Goal: Check status: Check status

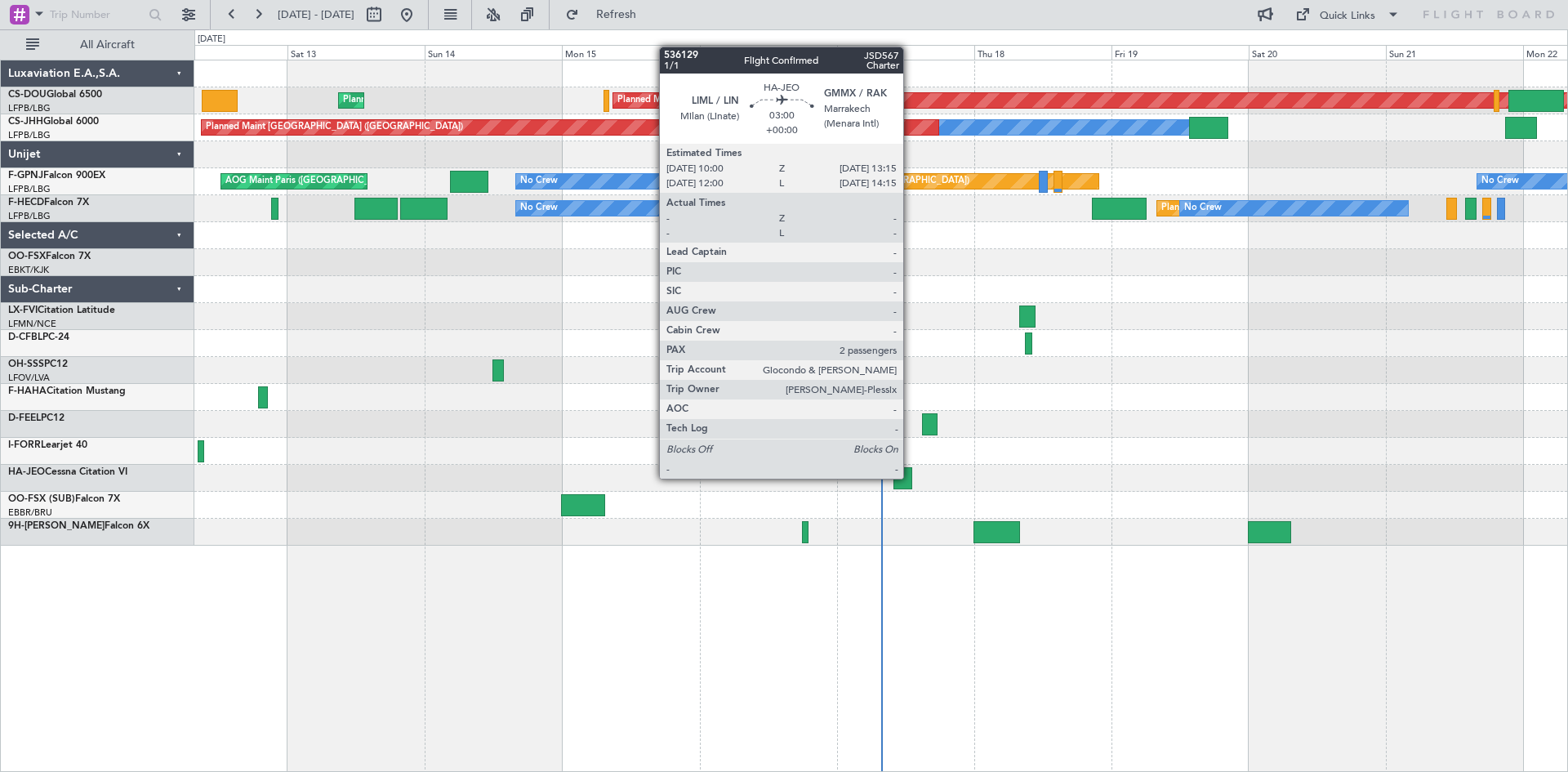
click at [911, 477] on div at bounding box center [903, 478] width 19 height 22
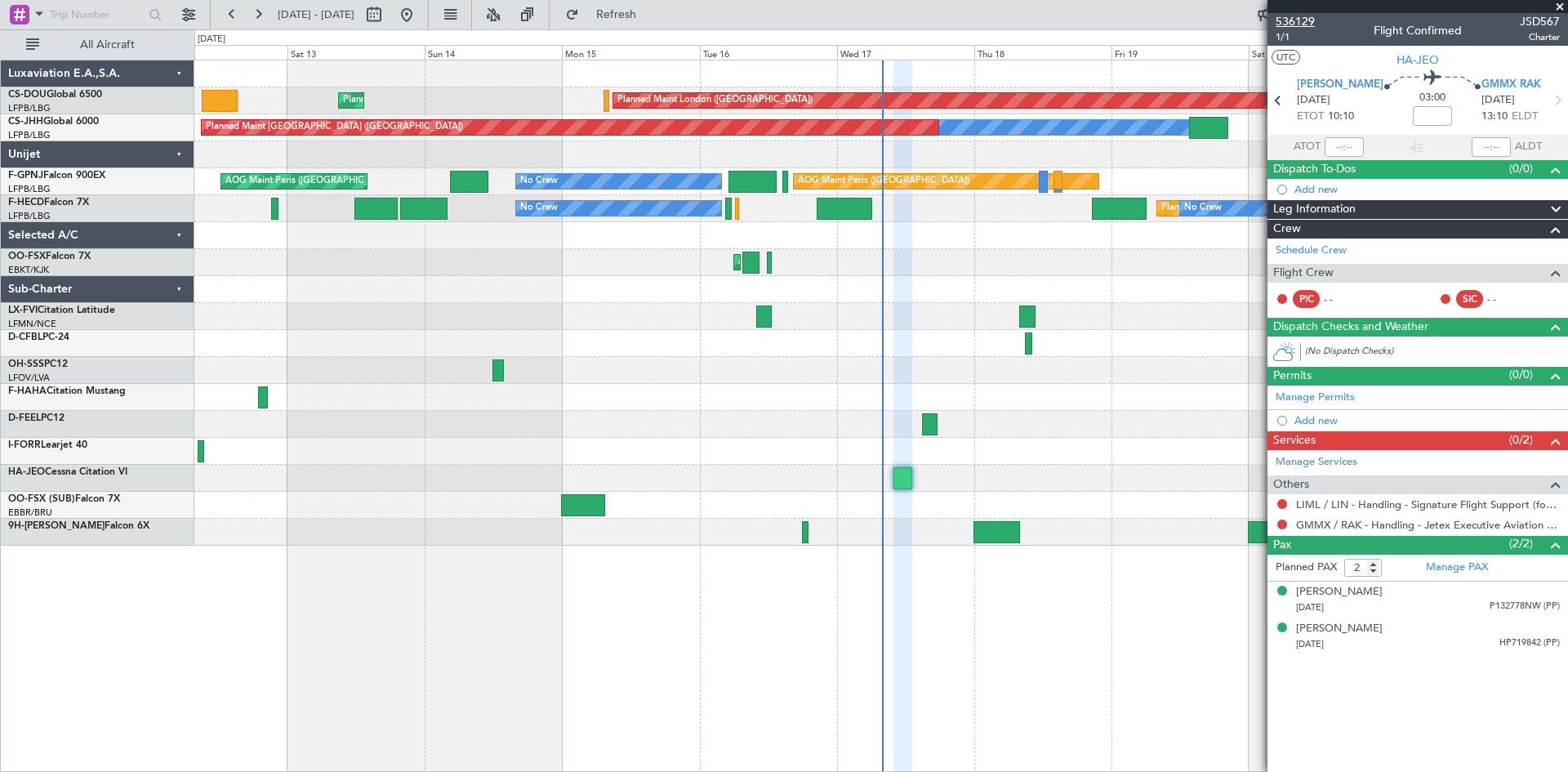
click at [1301, 21] on span "536129" at bounding box center [1295, 21] width 39 height 17
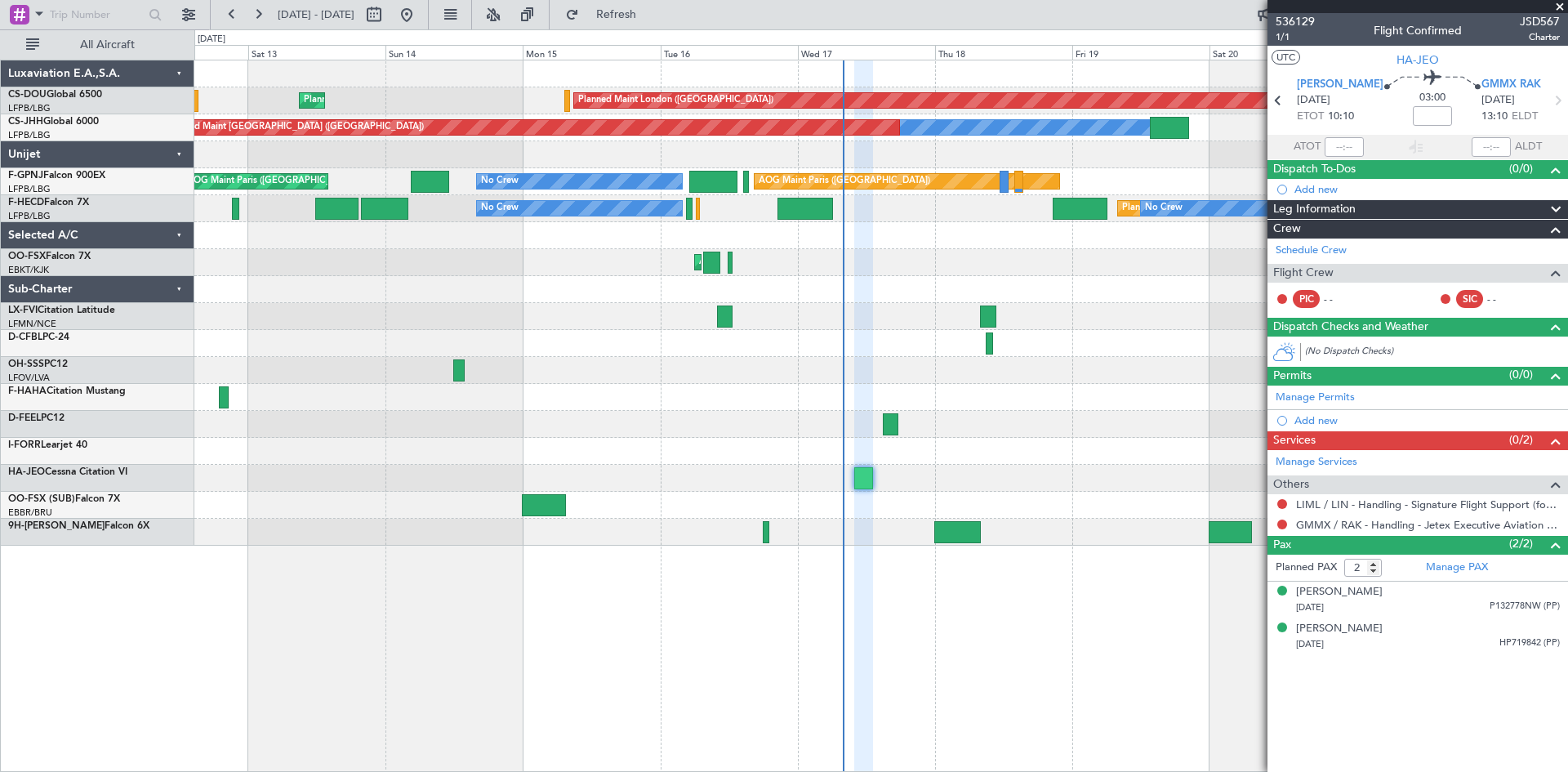
click at [718, 465] on div "Planned Maint London ([GEOGRAPHIC_DATA]) Planned Maint [GEOGRAPHIC_DATA] ([GEOG…" at bounding box center [880, 303] width 1373 height 485
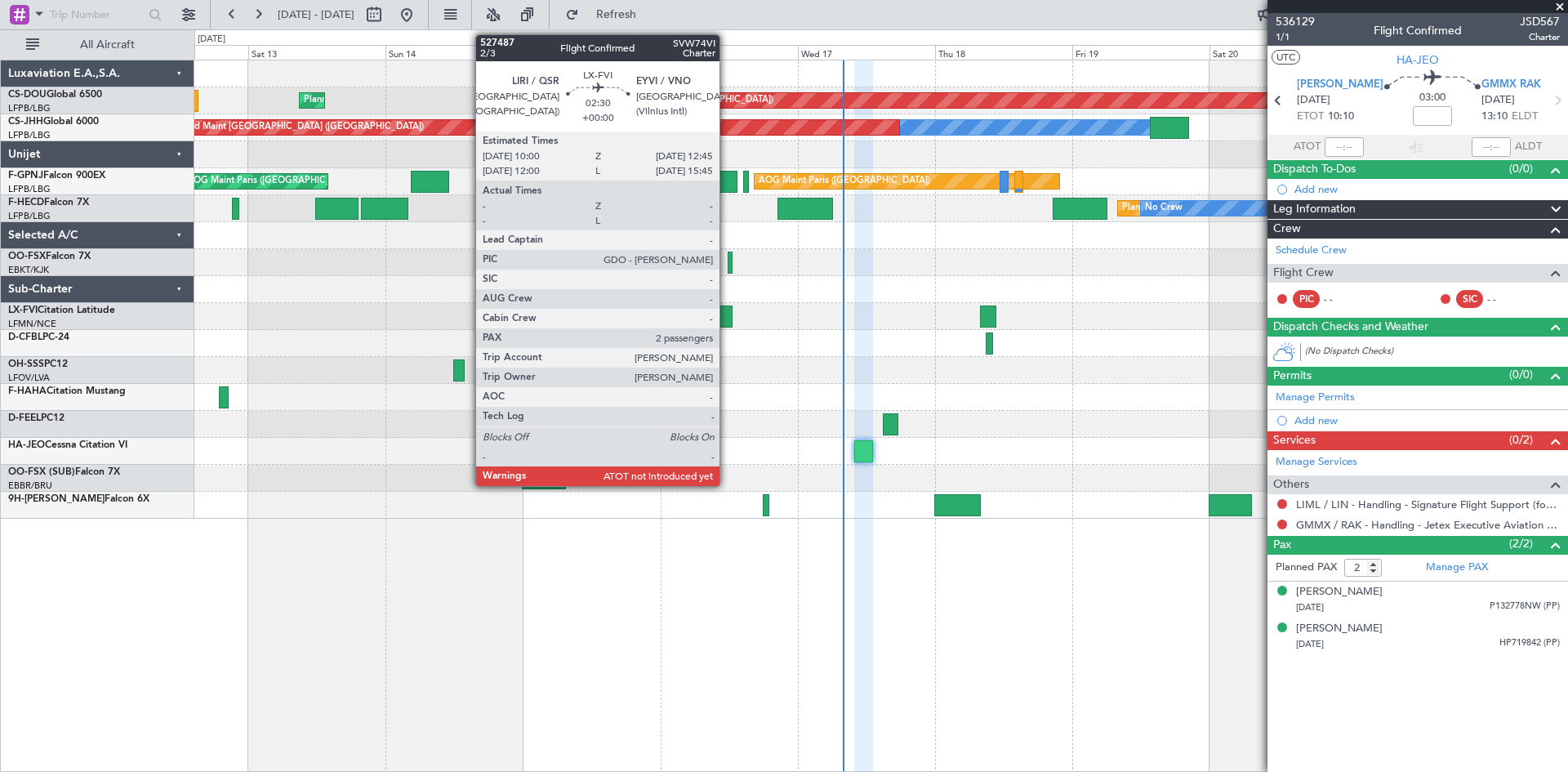
click at [727, 310] on div at bounding box center [726, 316] width 16 height 22
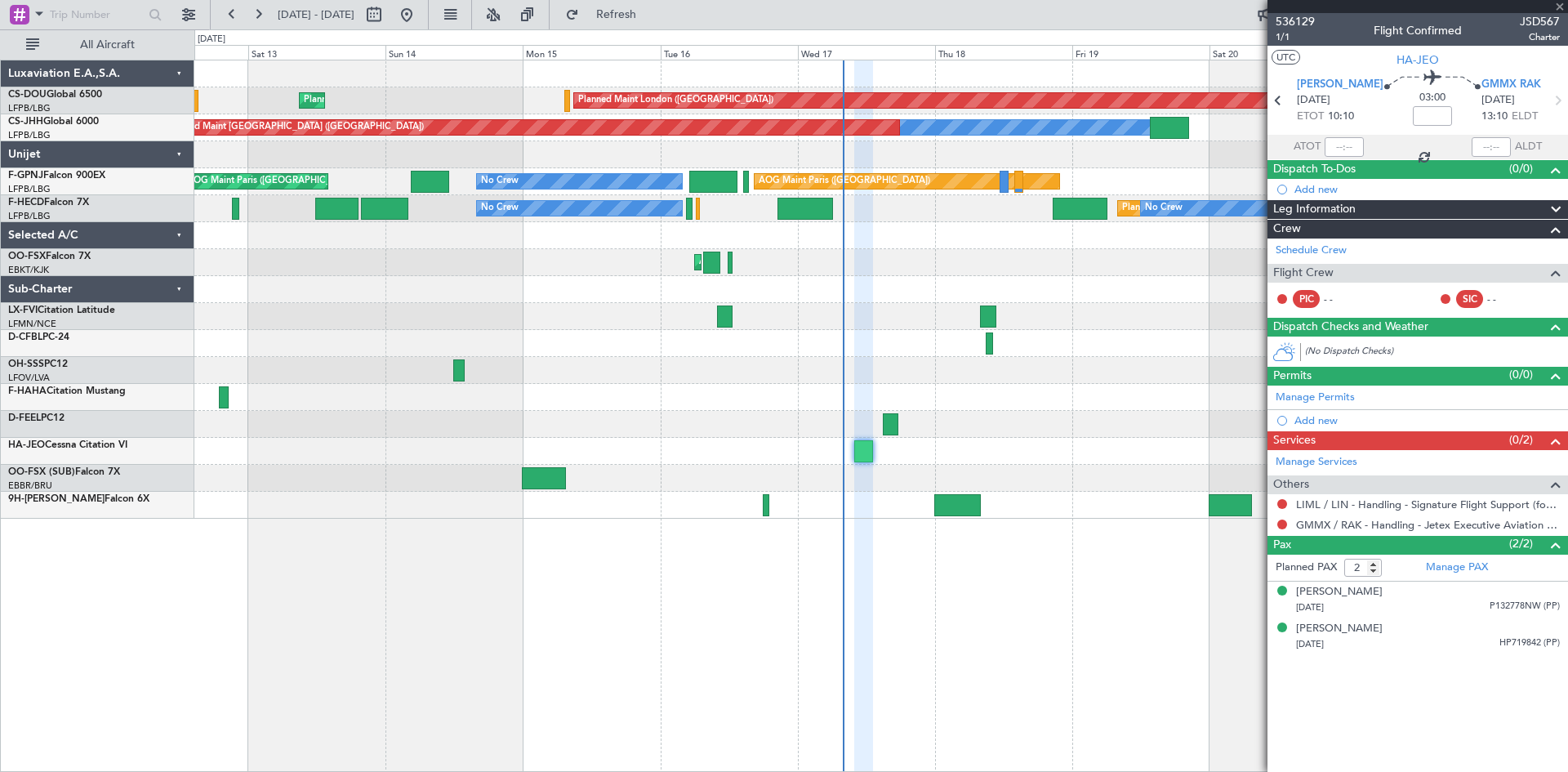
click at [727, 317] on div at bounding box center [726, 316] width 16 height 22
click at [719, 324] on div at bounding box center [726, 316] width 16 height 22
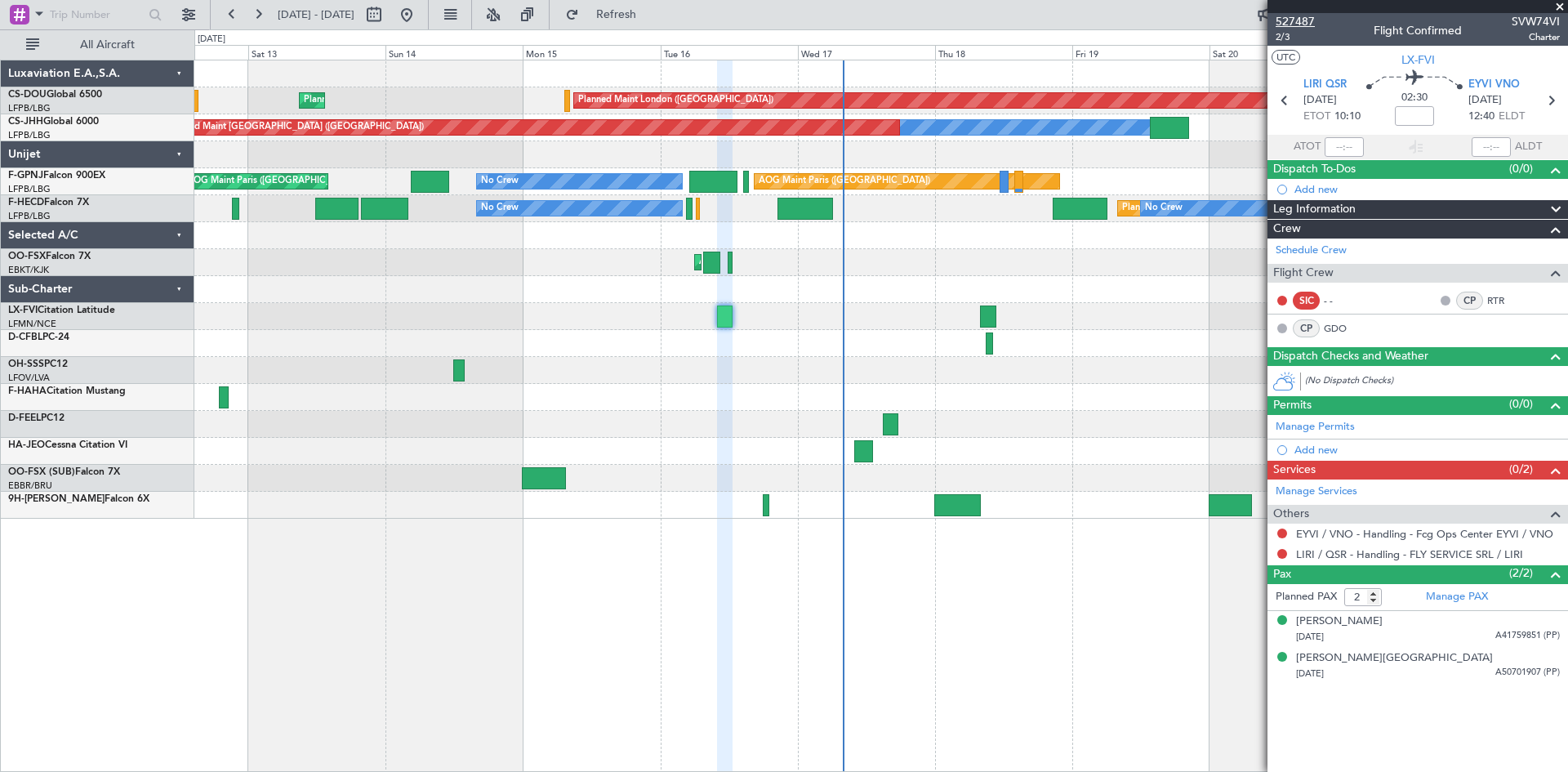
click at [1291, 22] on span "527487" at bounding box center [1295, 21] width 39 height 17
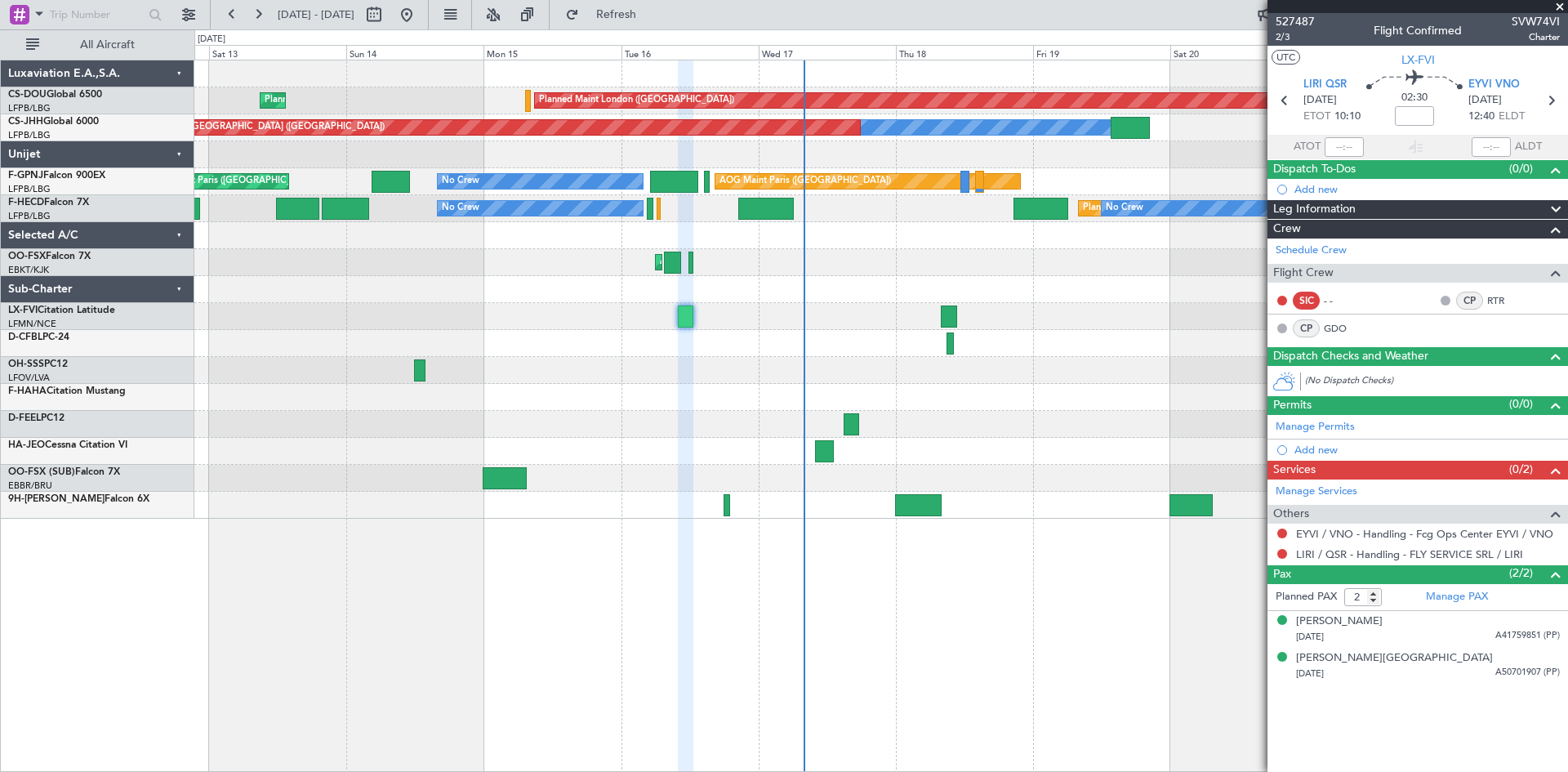
click at [547, 378] on div at bounding box center [880, 371] width 1373 height 27
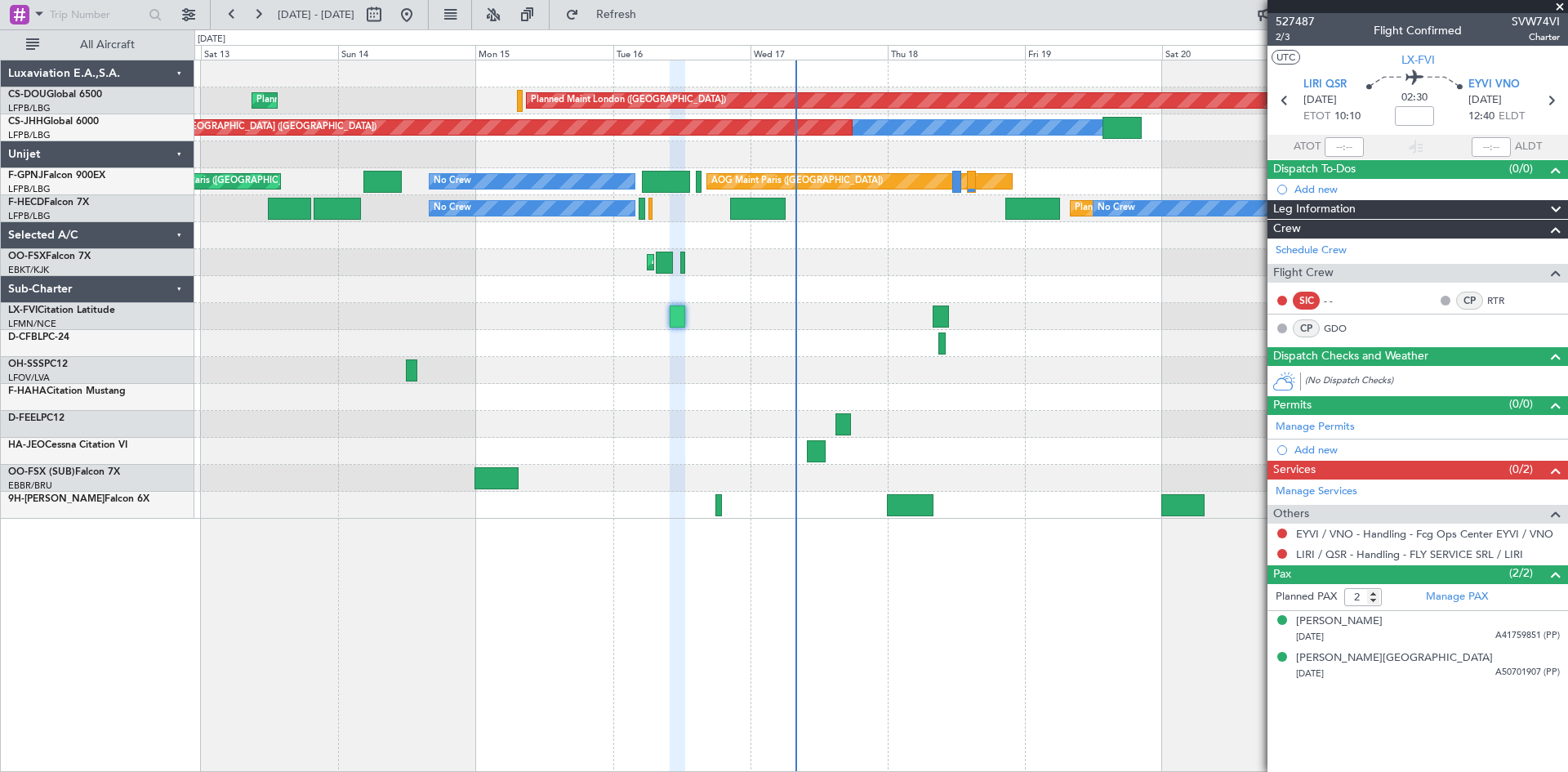
click at [737, 353] on div at bounding box center [880, 344] width 1373 height 27
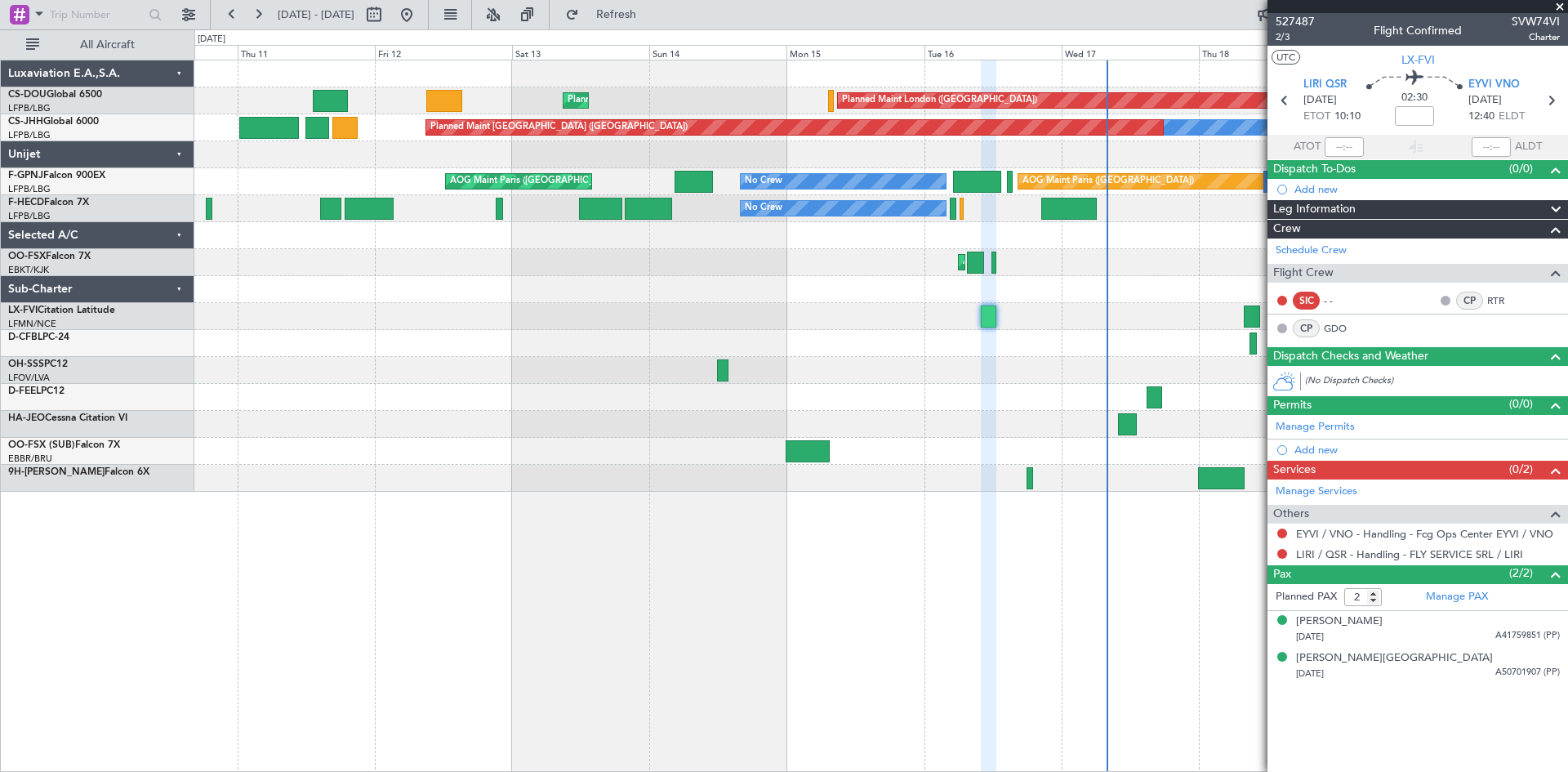
click at [831, 298] on div "Planned Maint London ([GEOGRAPHIC_DATA]) Planned Maint [GEOGRAPHIC_DATA] ([GEOG…" at bounding box center [880, 276] width 1373 height 431
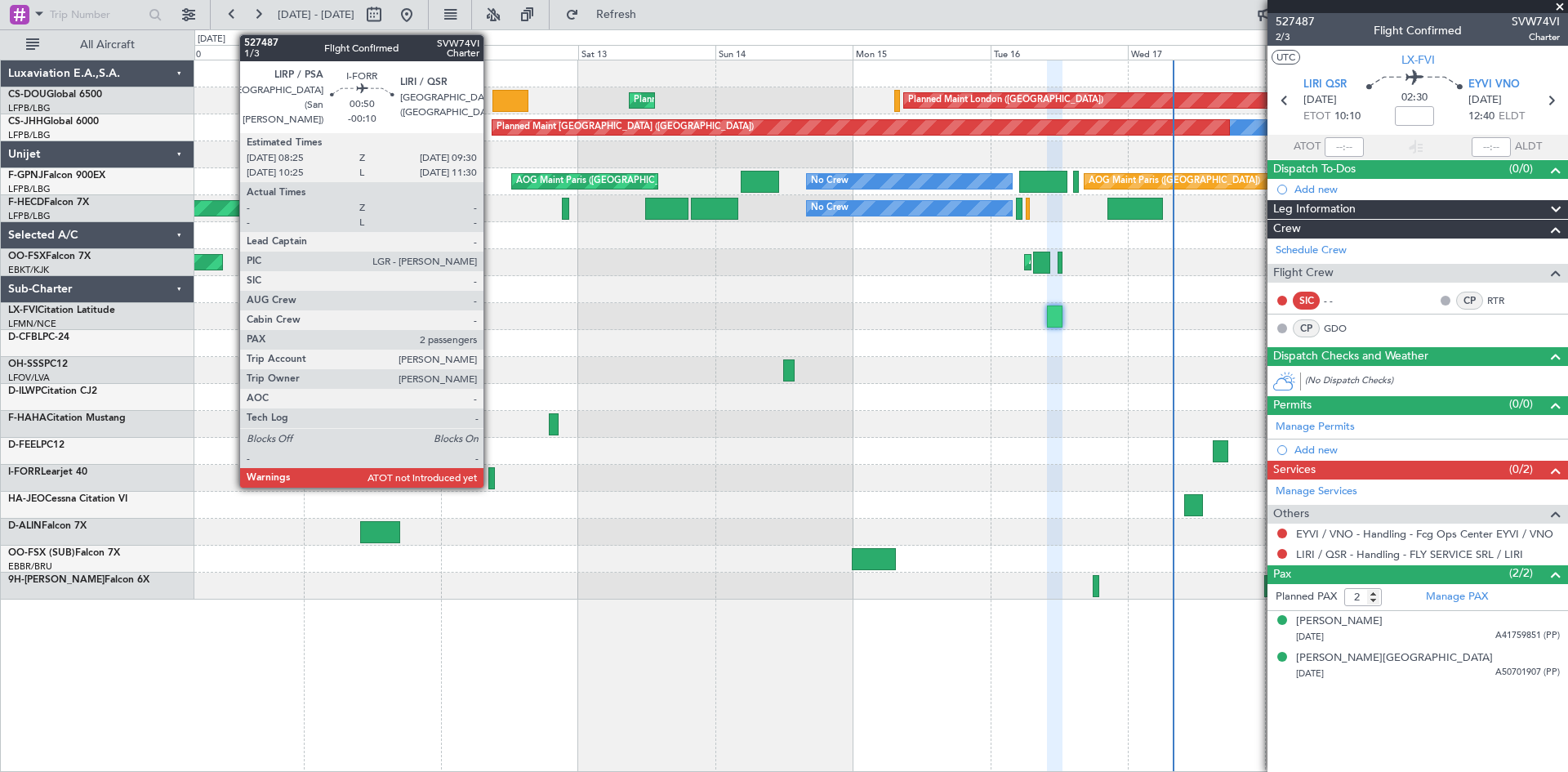
click at [491, 481] on div at bounding box center [492, 478] width 6 height 22
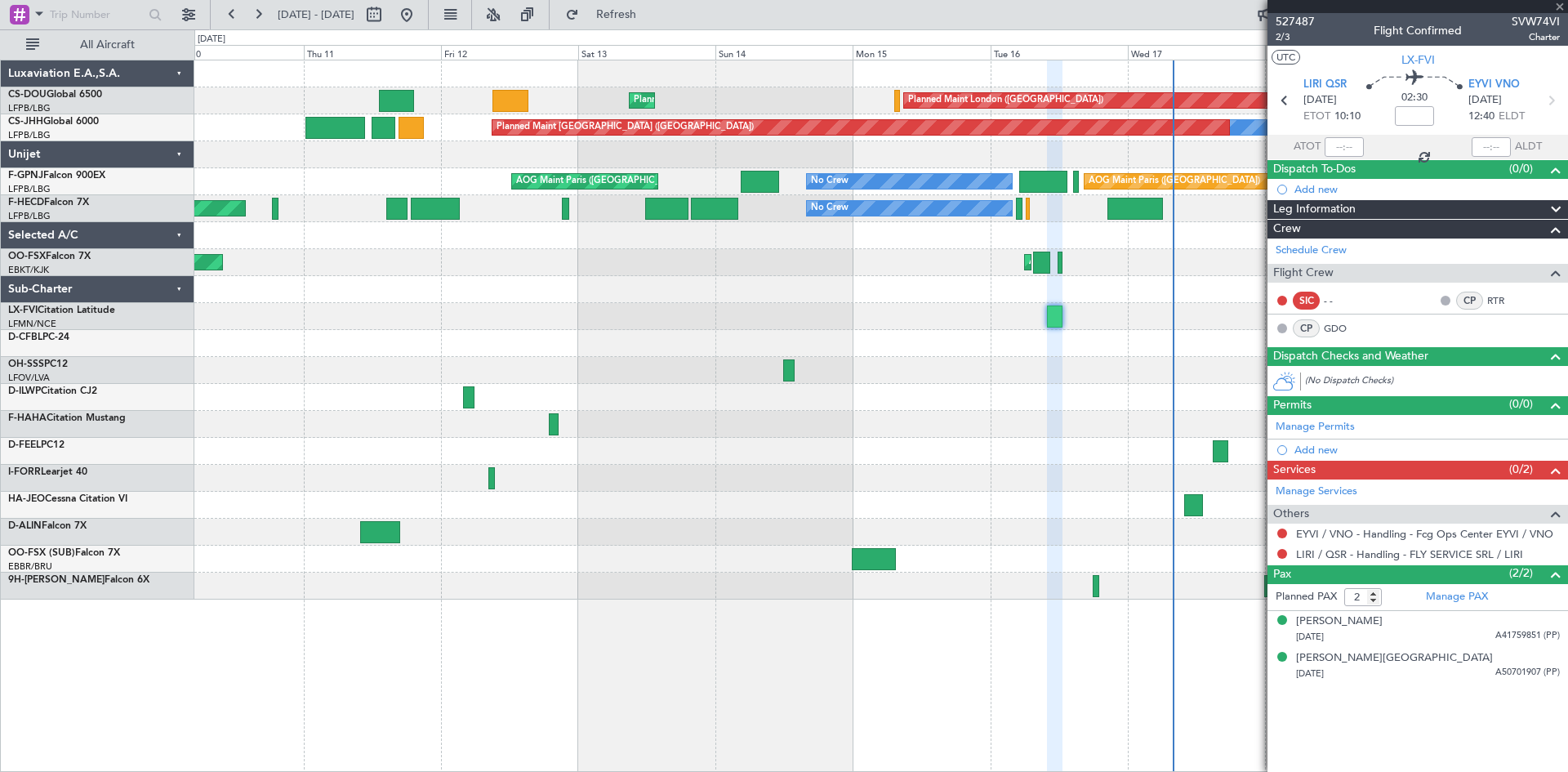
type input "-00:10"
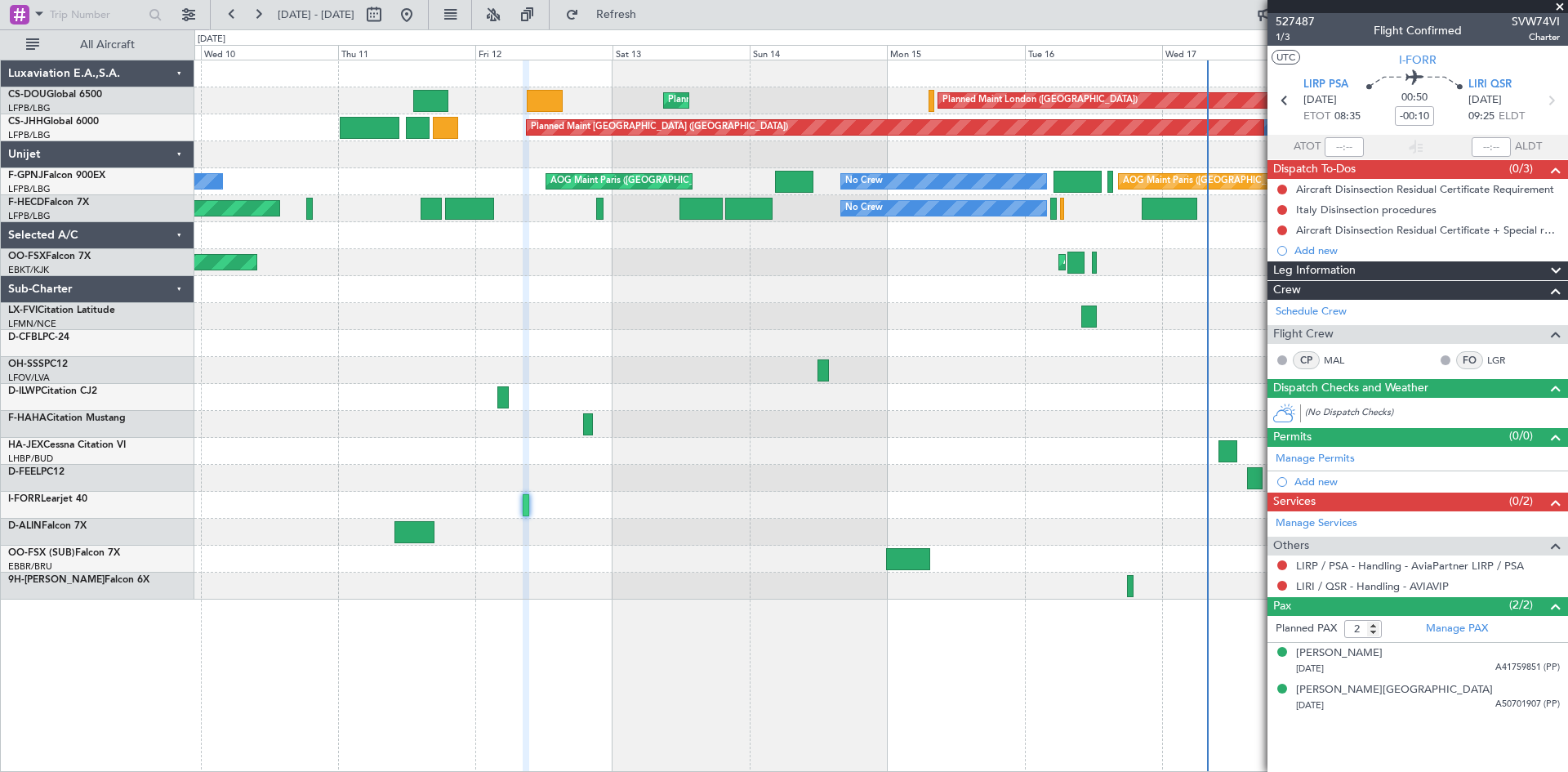
click at [624, 504] on div at bounding box center [880, 505] width 1373 height 27
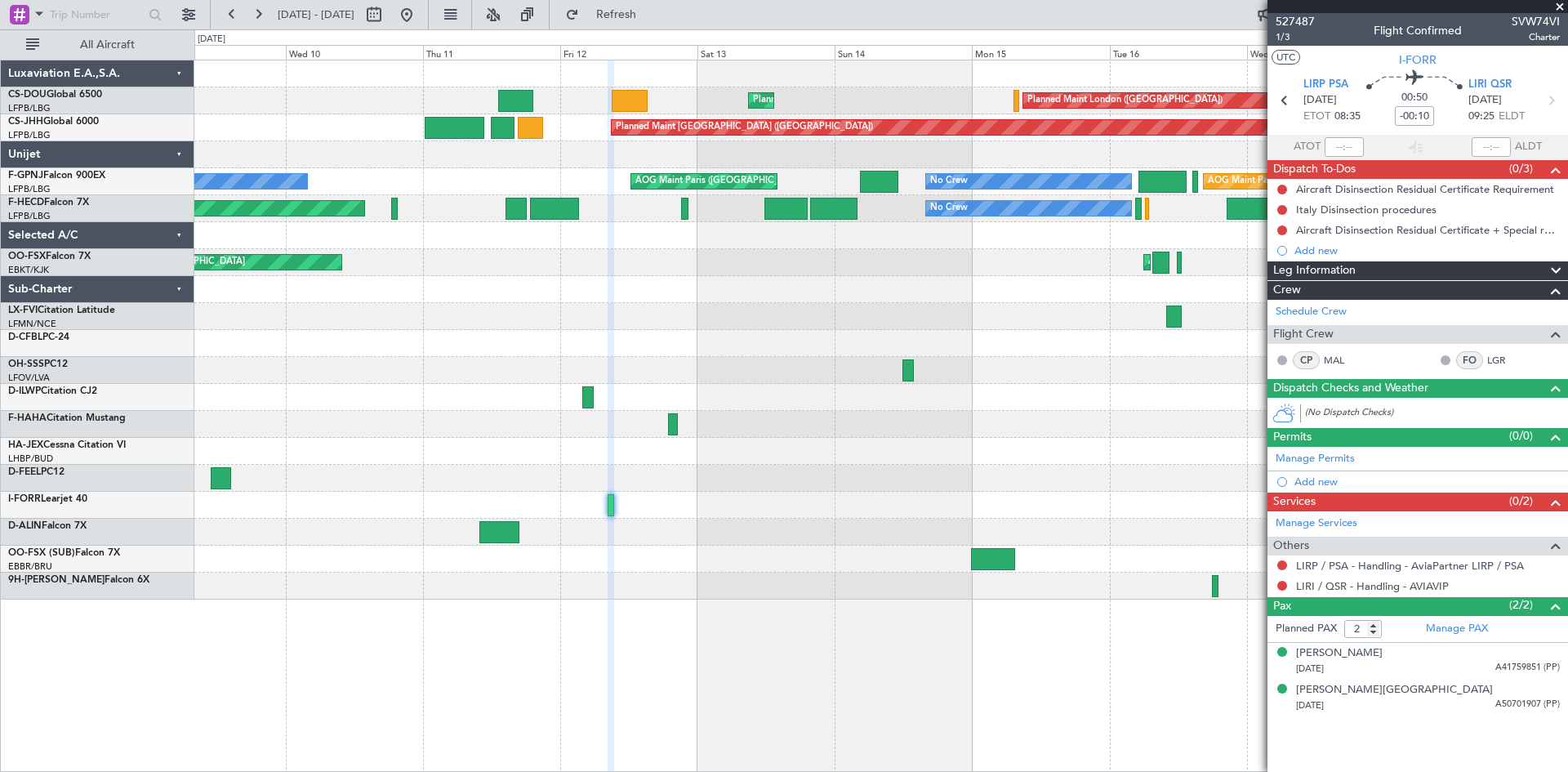
click at [716, 467] on div at bounding box center [880, 478] width 1373 height 27
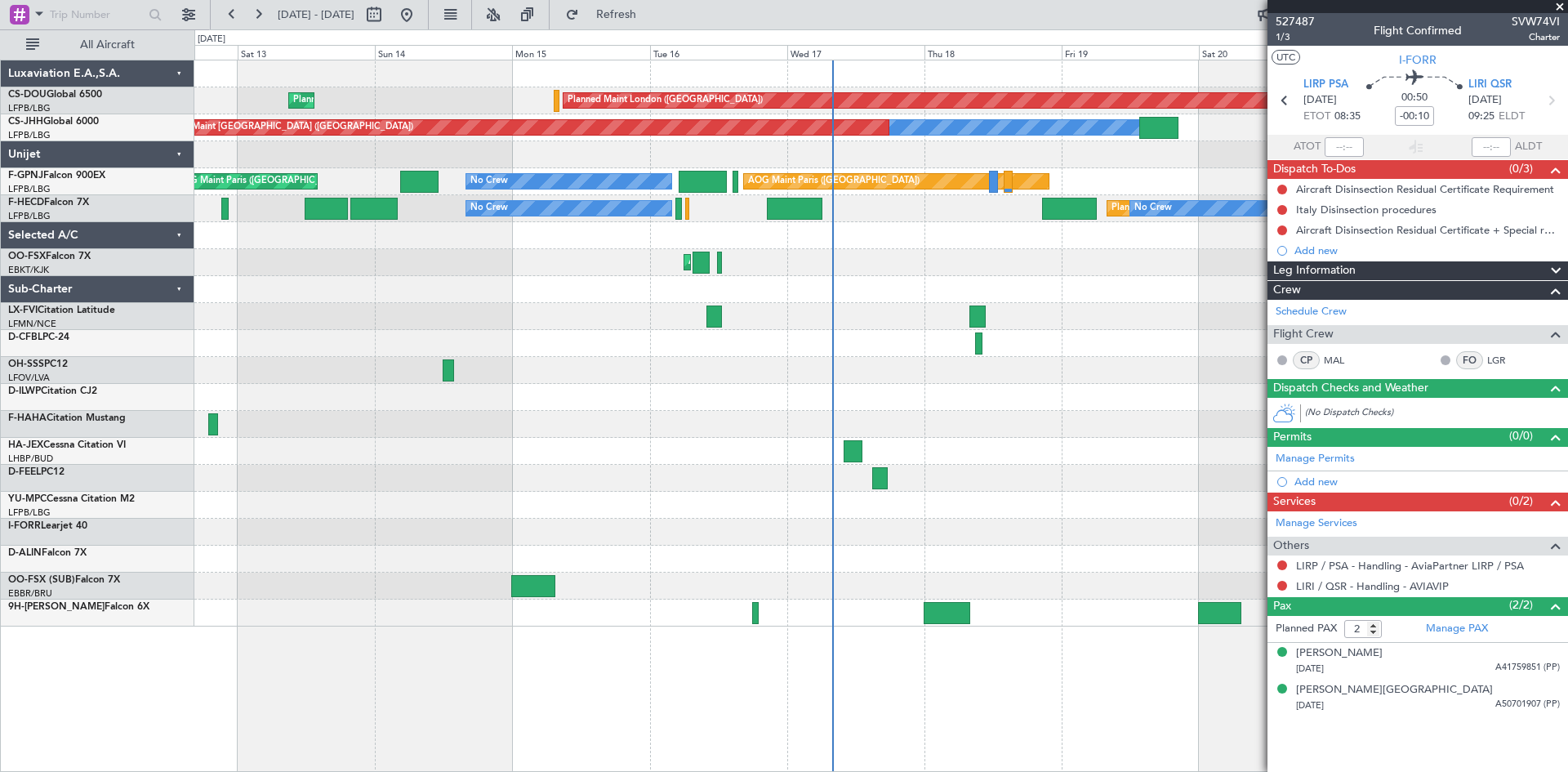
click at [378, 540] on div "Planned Maint London ([GEOGRAPHIC_DATA]) Planned Maint [GEOGRAPHIC_DATA] ([GEOG…" at bounding box center [880, 344] width 1373 height 566
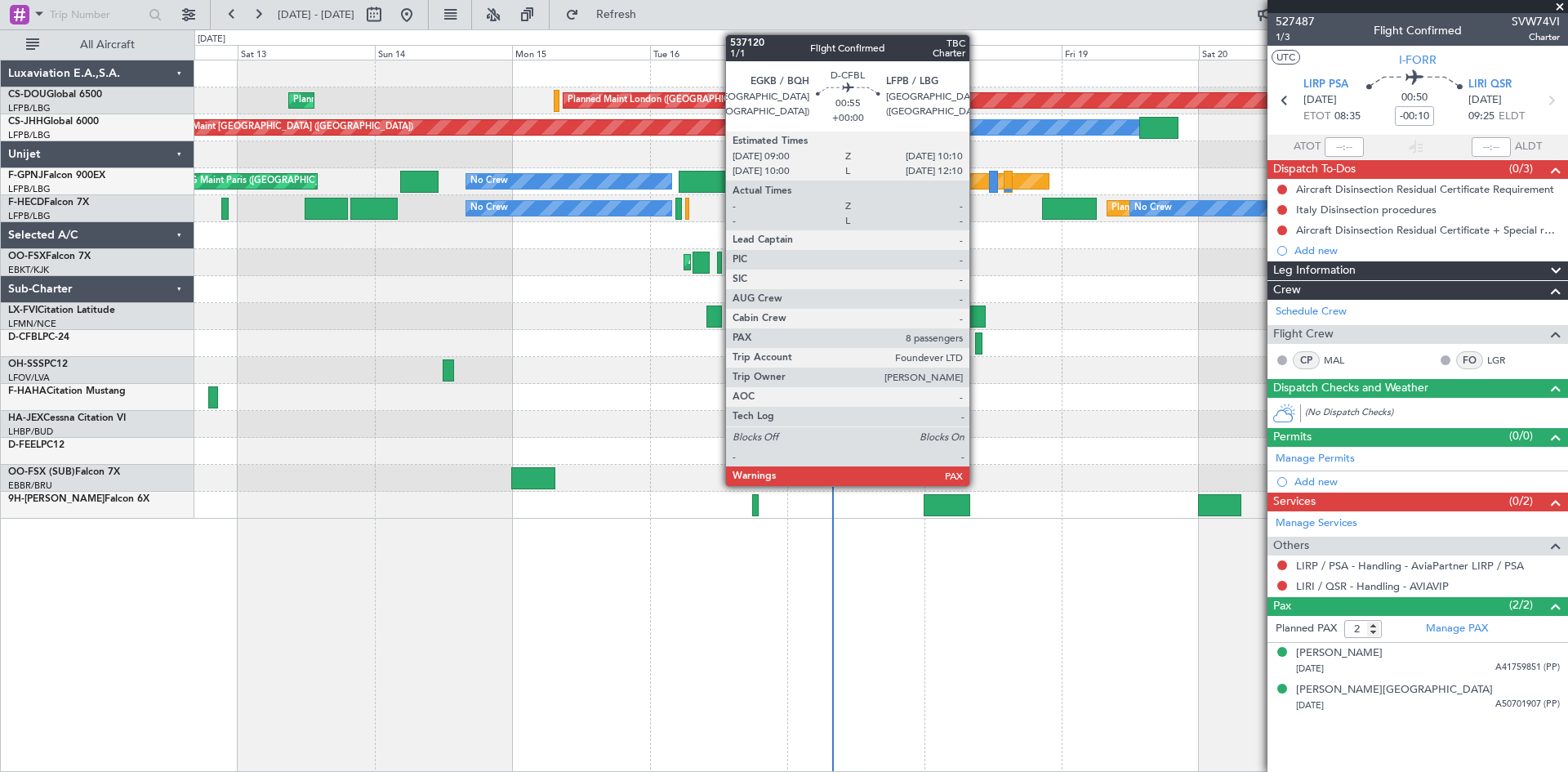
click at [977, 346] on div at bounding box center [979, 344] width 7 height 22
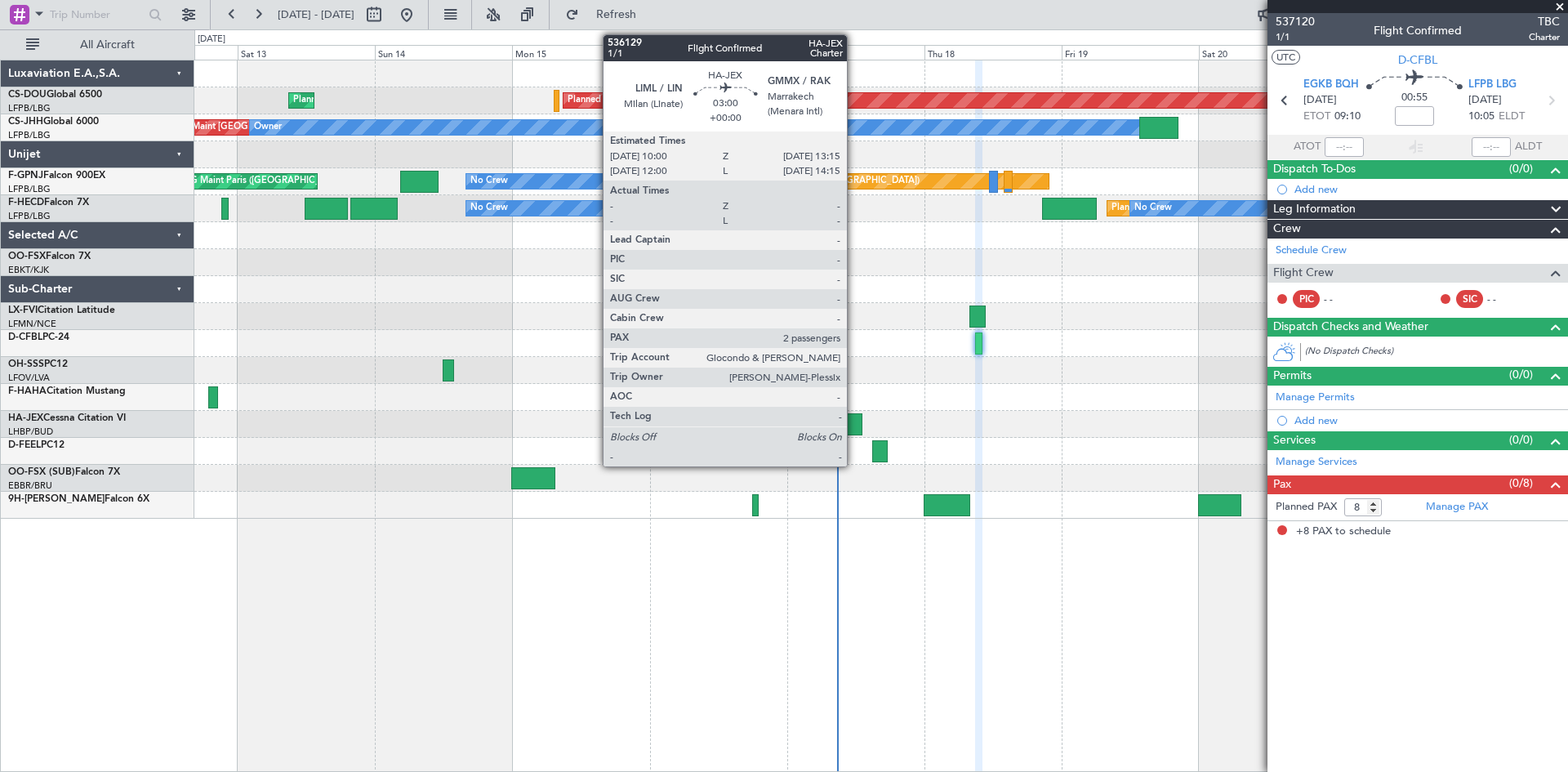
click at [854, 418] on div at bounding box center [853, 424] width 19 height 22
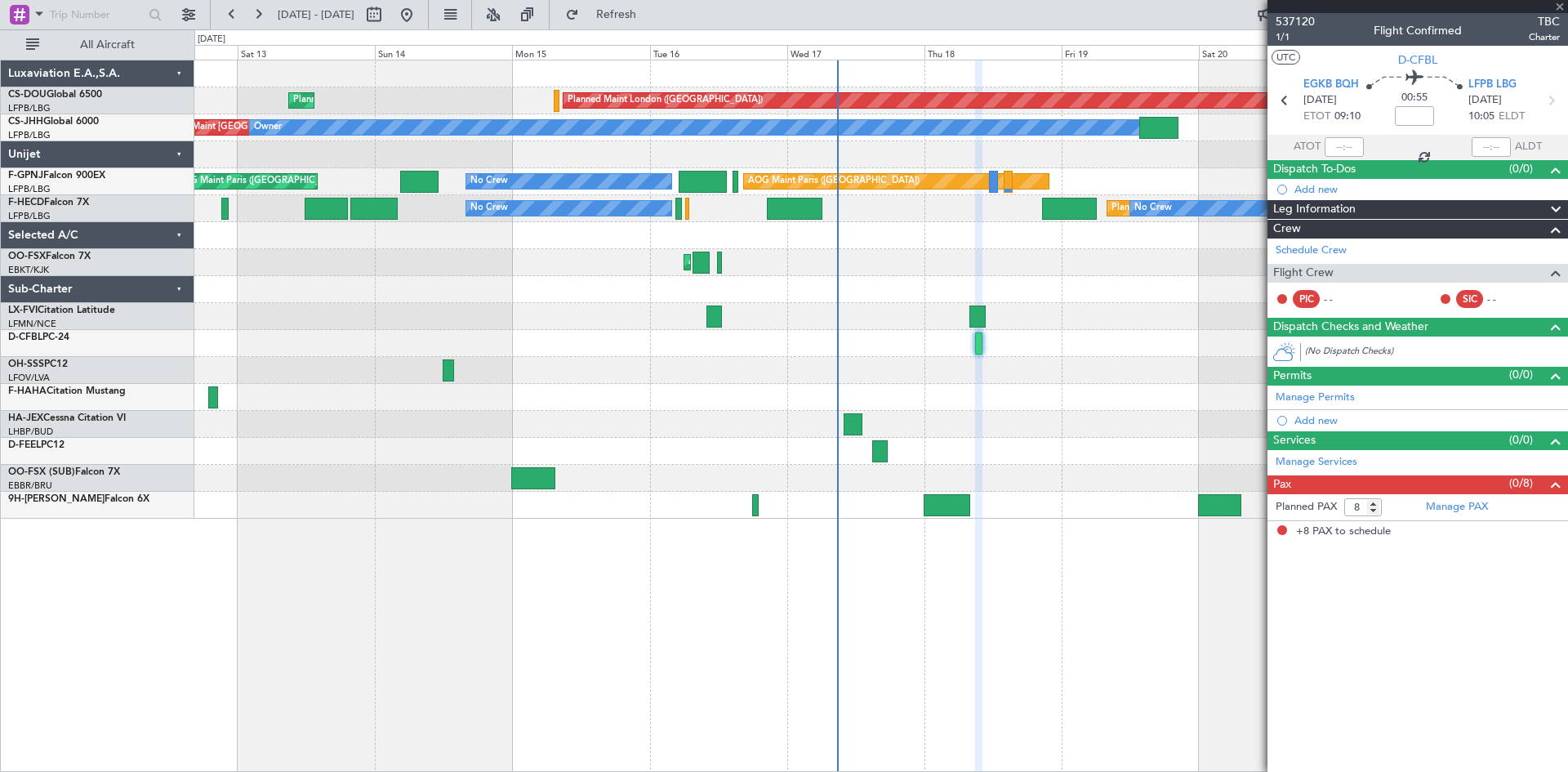
click at [851, 424] on div at bounding box center [853, 424] width 19 height 22
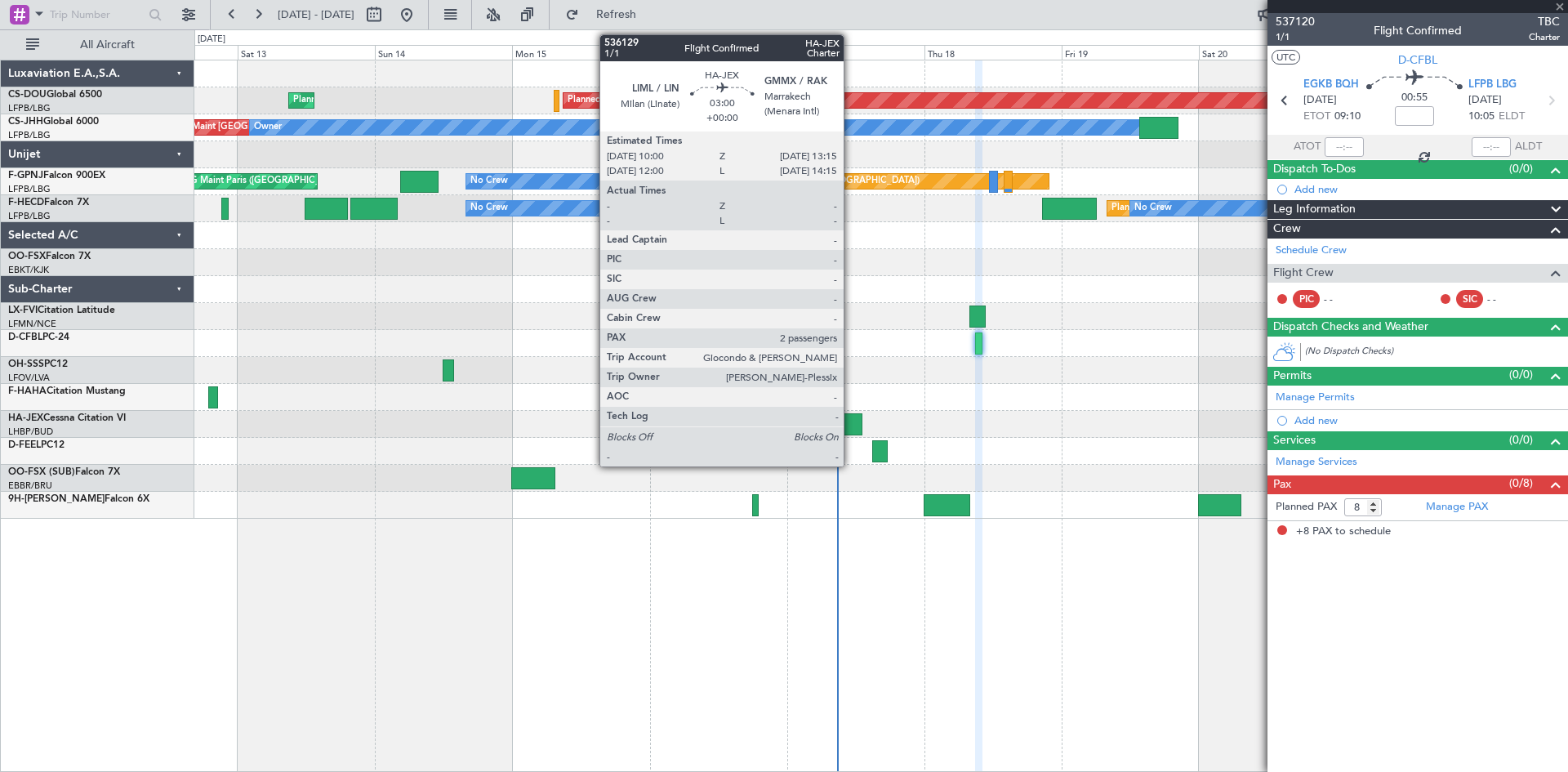
click at [851, 428] on div at bounding box center [853, 424] width 19 height 22
type input "2"
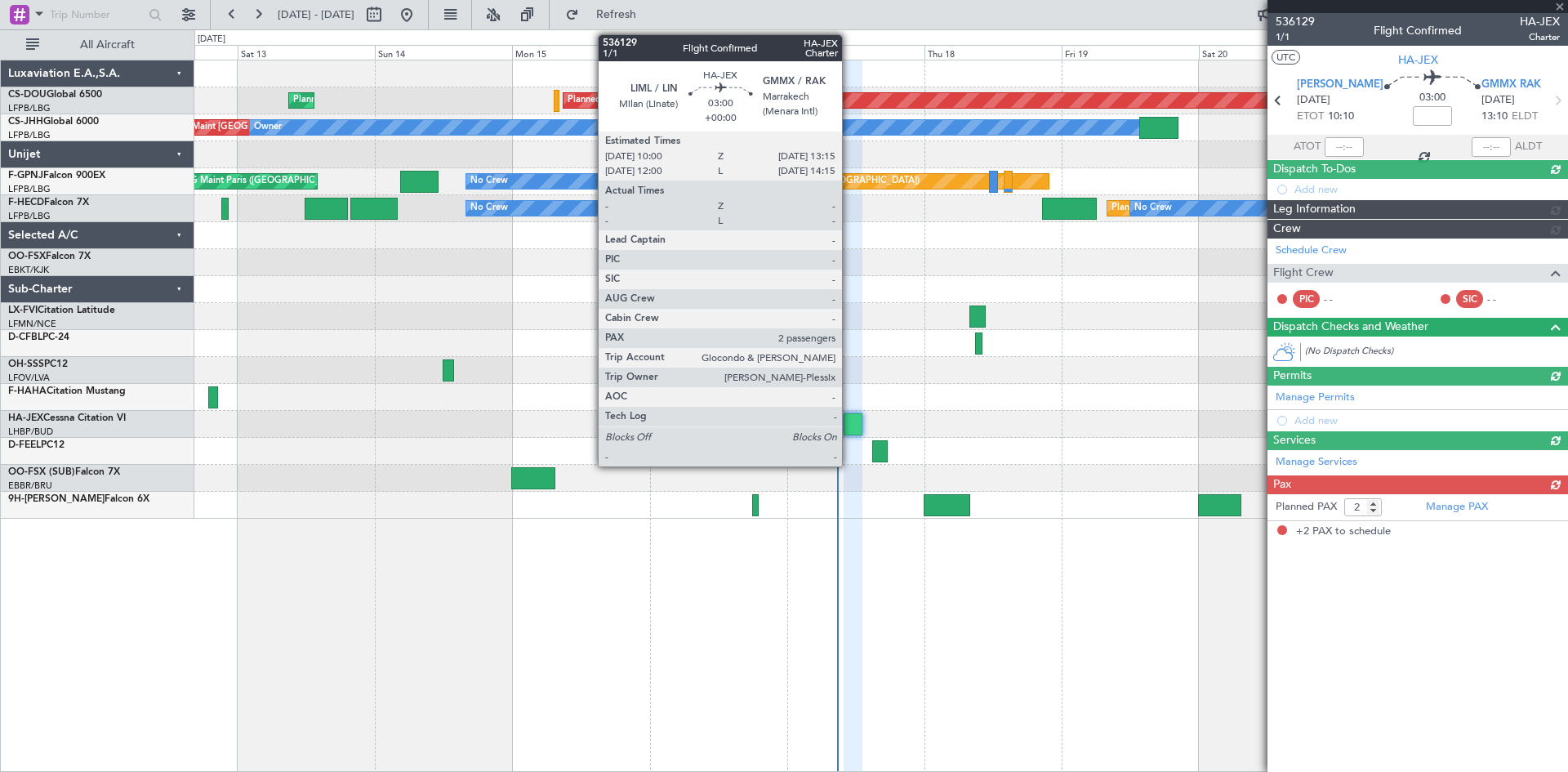
click at [850, 420] on div at bounding box center [853, 424] width 19 height 22
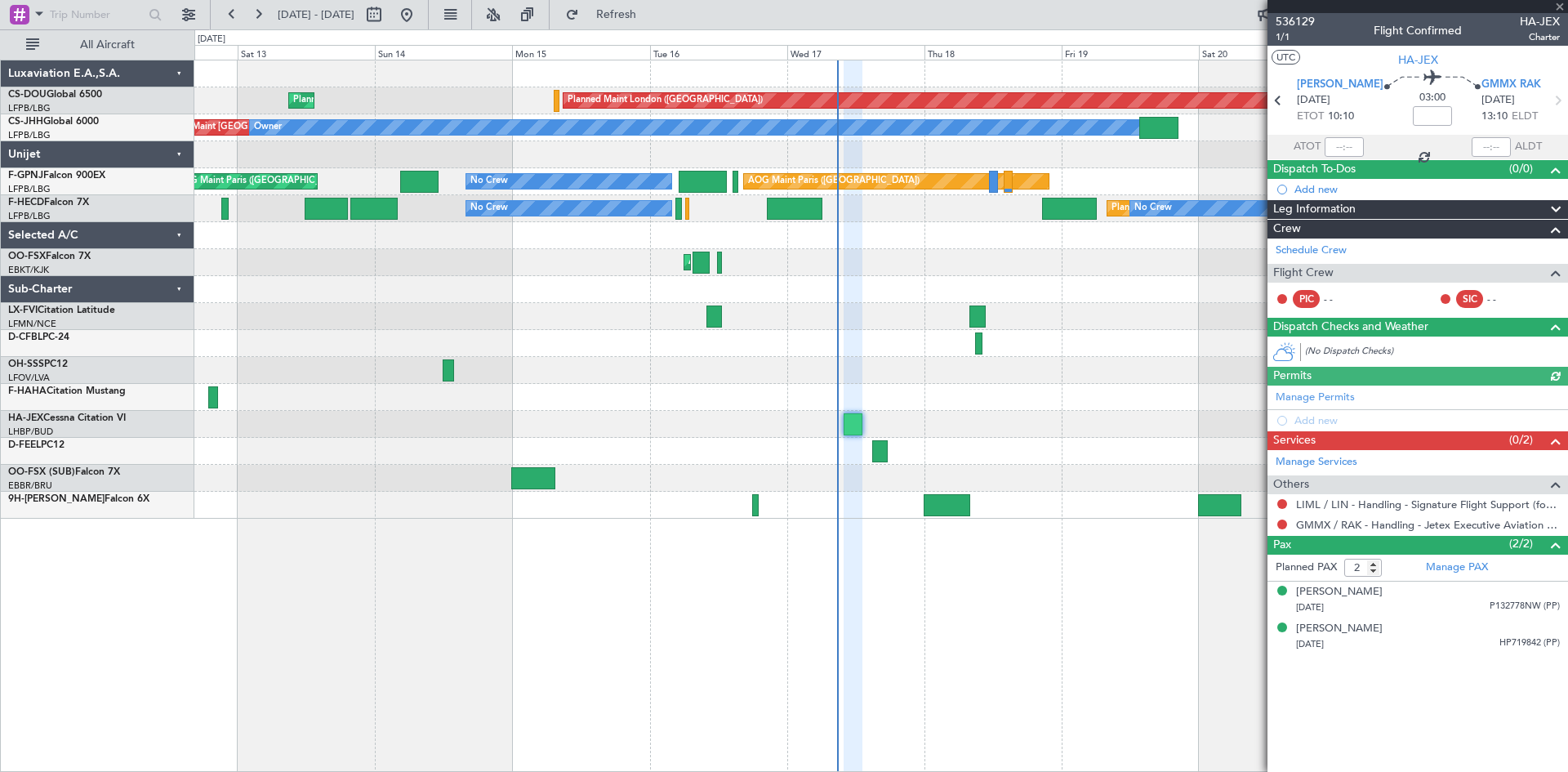
click at [850, 420] on div at bounding box center [853, 424] width 19 height 22
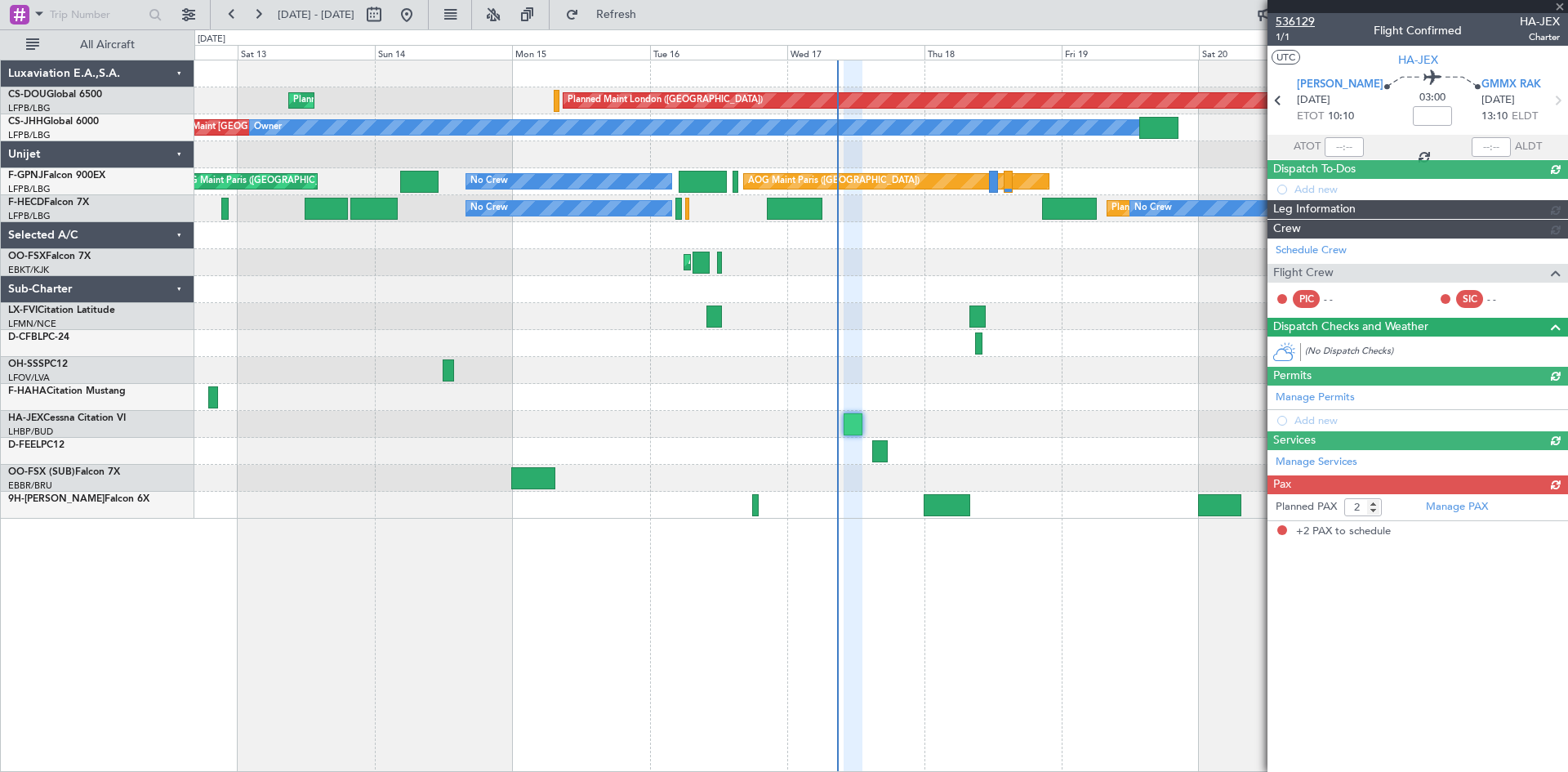
click at [1281, 21] on span "536129" at bounding box center [1295, 21] width 39 height 17
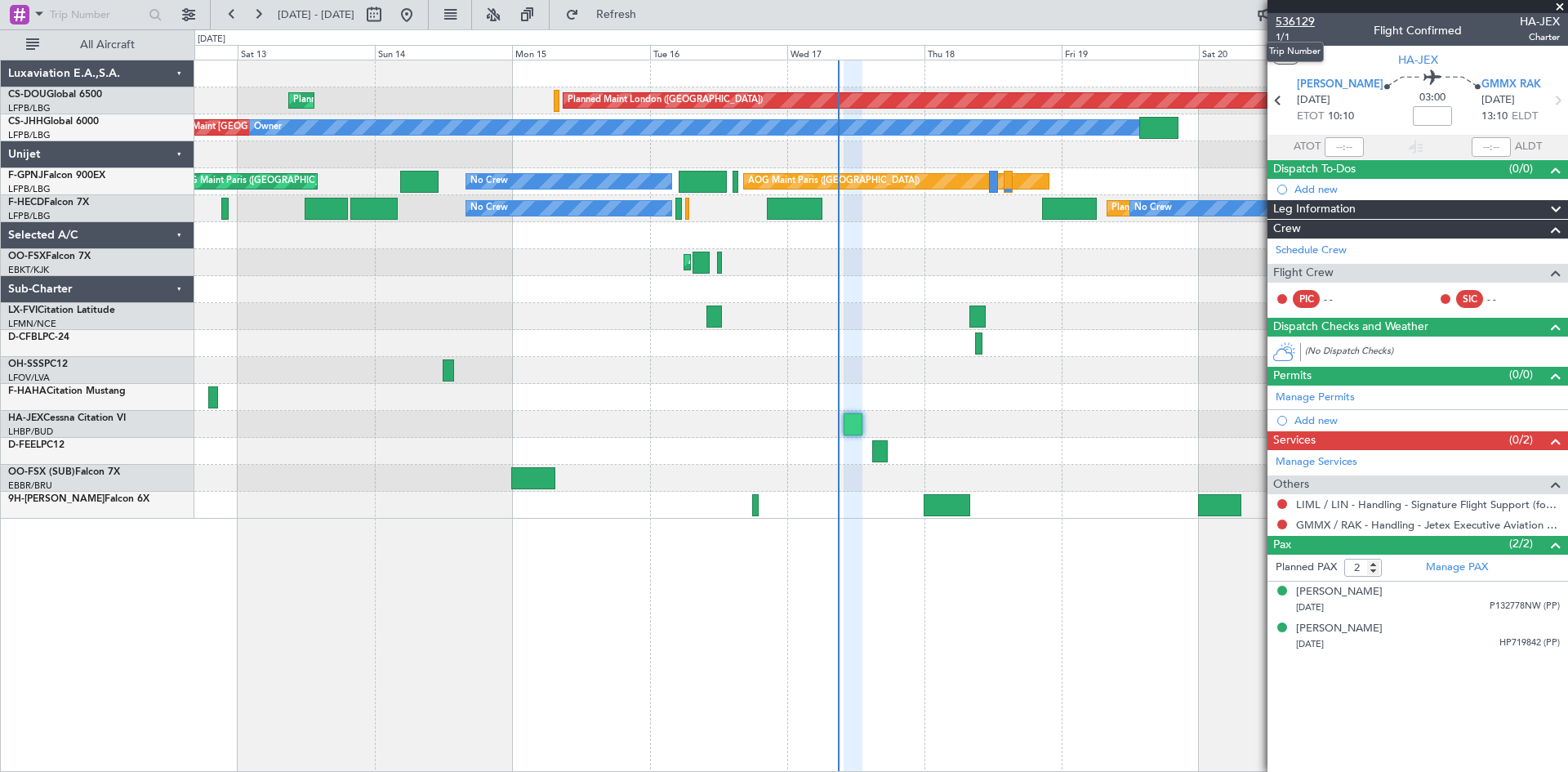
click at [1300, 19] on span "536129" at bounding box center [1295, 21] width 39 height 17
